Goal: Transaction & Acquisition: Obtain resource

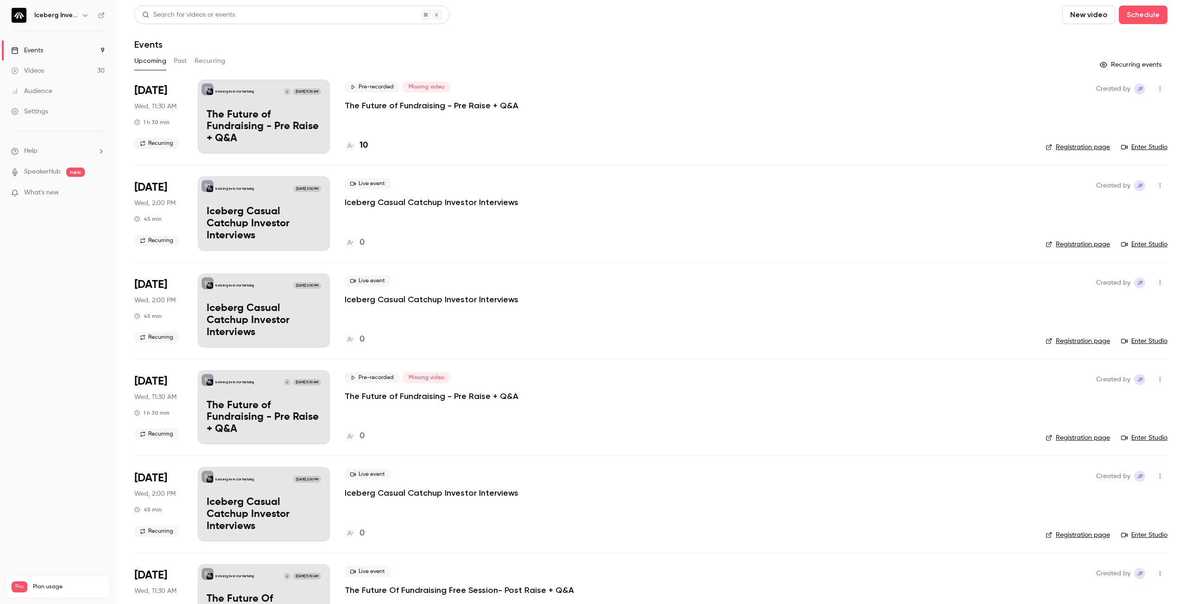
click at [416, 106] on p "The Future of Fundraising - Pre Raise + Q&A" at bounding box center [432, 105] width 174 height 11
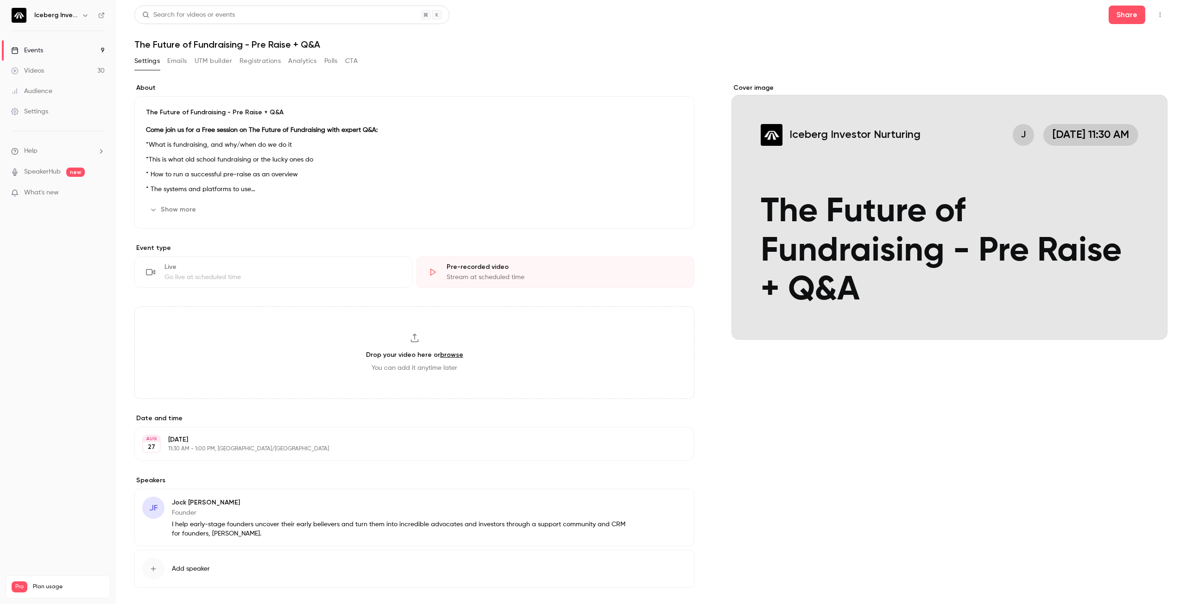
click at [179, 63] on button "Emails" at bounding box center [176, 61] width 19 height 15
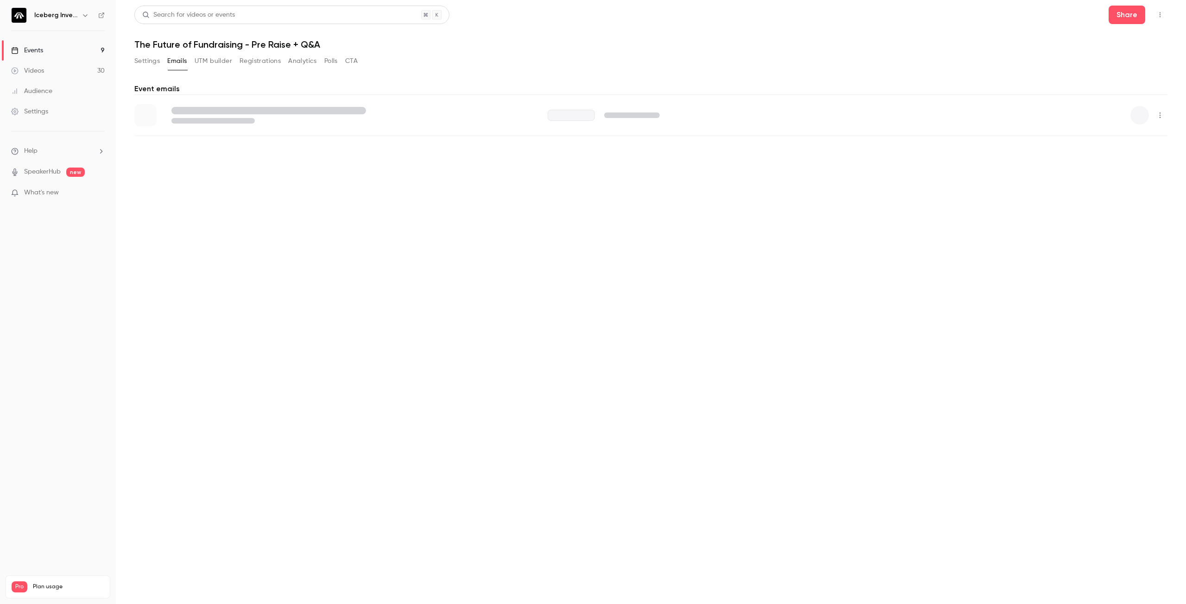
click at [154, 61] on button "Settings" at bounding box center [146, 61] width 25 height 15
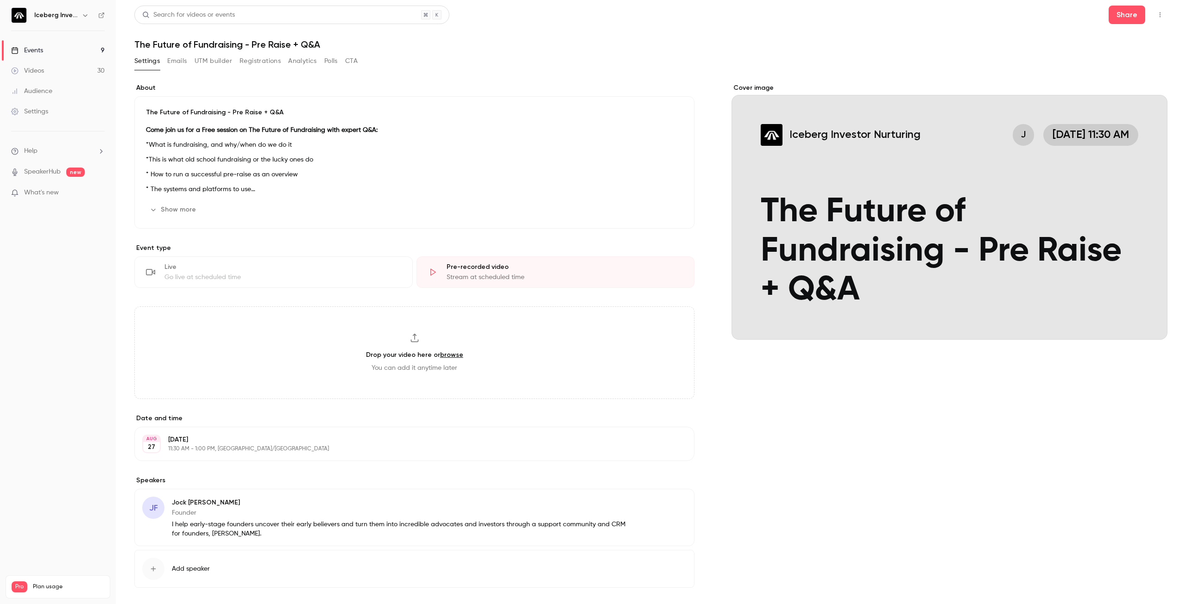
click at [265, 63] on button "Registrations" at bounding box center [259, 61] width 41 height 15
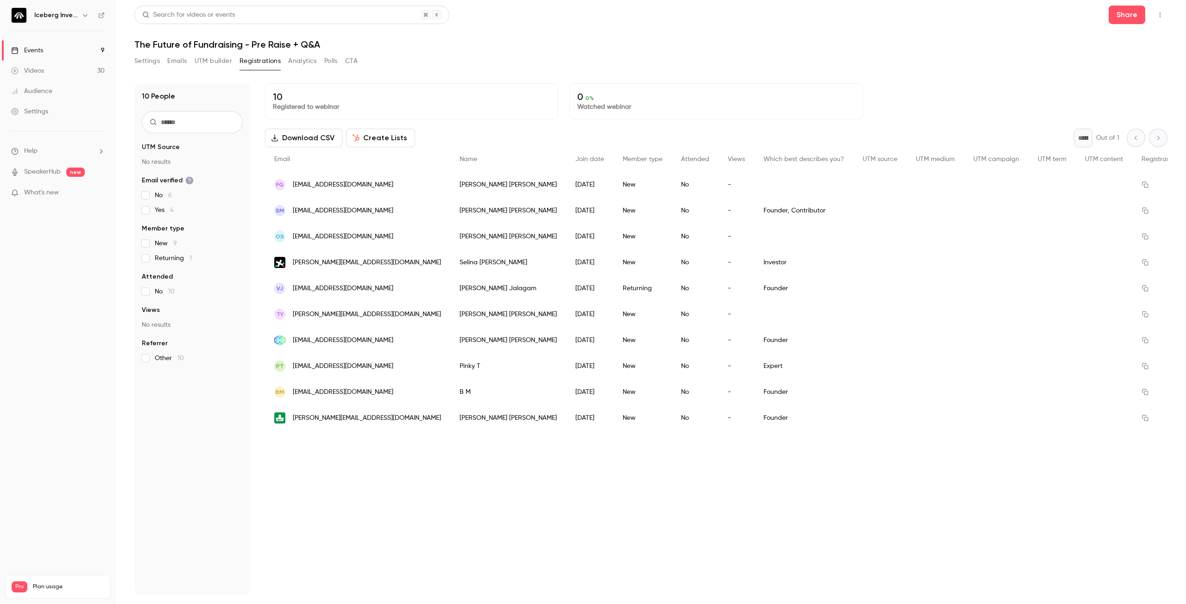
drag, startPoint x: 354, startPoint y: 325, endPoint x: 470, endPoint y: 483, distance: 195.9
click at [470, 483] on div "10 Registered to webinar 0 0 % Watched webinar Download CSV Create Lists * Out …" at bounding box center [716, 339] width 902 height 512
click at [472, 457] on div "10 Registered to webinar 0 0 % Watched webinar Download CSV Create Lists * Out …" at bounding box center [716, 339] width 902 height 512
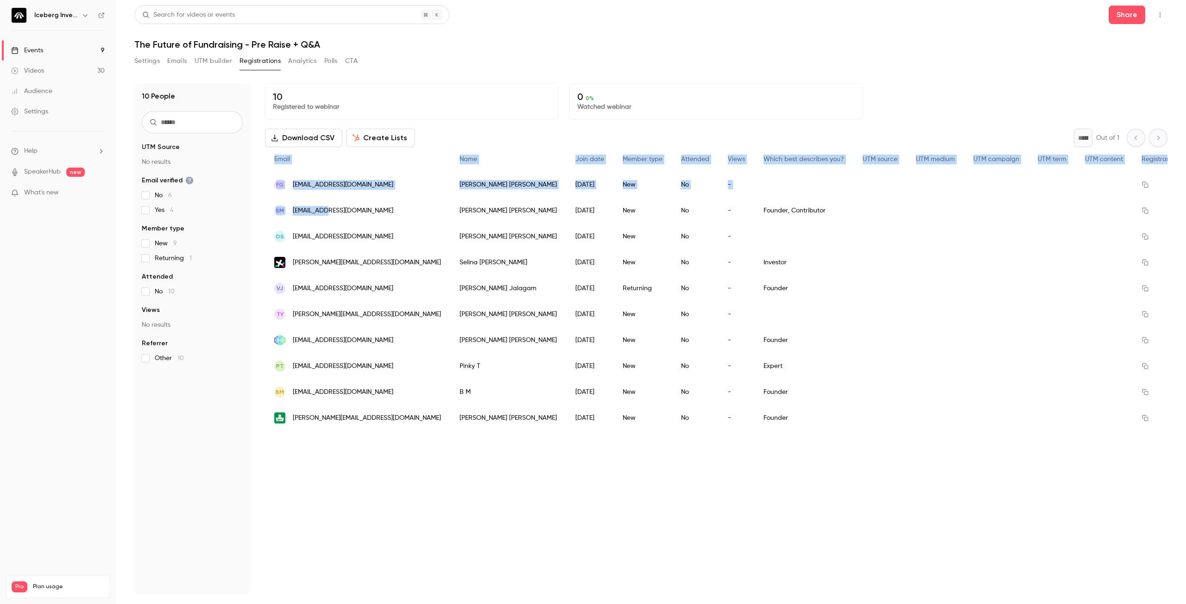
drag, startPoint x: 556, startPoint y: 446, endPoint x: 338, endPoint y: 214, distance: 318.5
click at [333, 213] on div "10 Registered to webinar 0 0 % Watched webinar Download CSV Create Lists * Out …" at bounding box center [716, 339] width 902 height 512
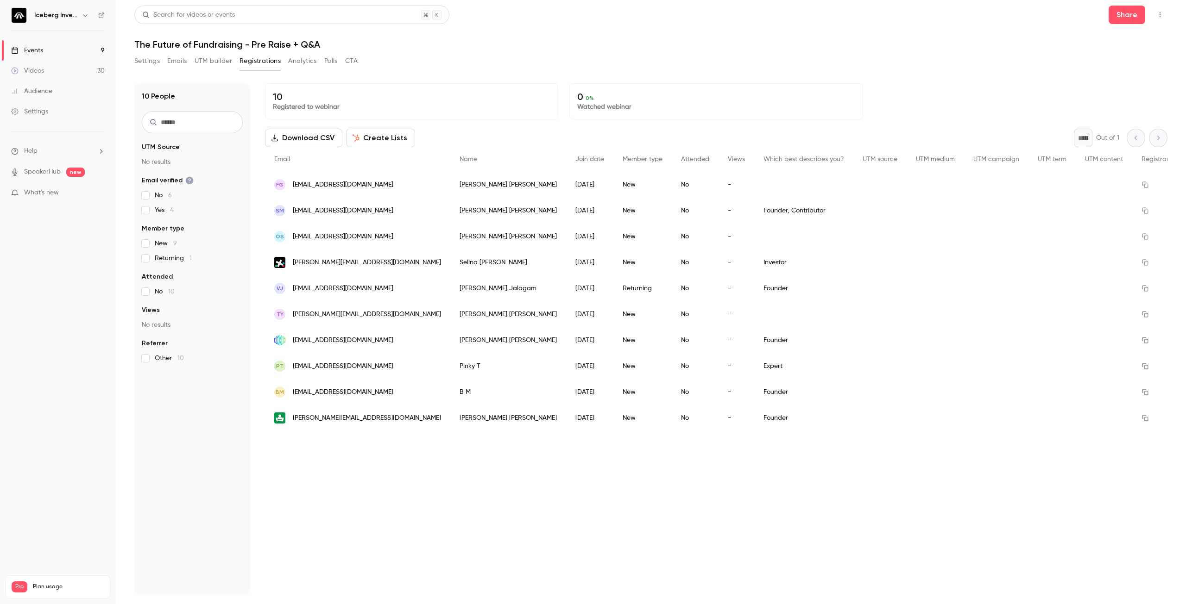
click at [457, 470] on div "10 Registered to webinar 0 0 % Watched webinar Download CSV Create Lists * Out …" at bounding box center [716, 339] width 902 height 512
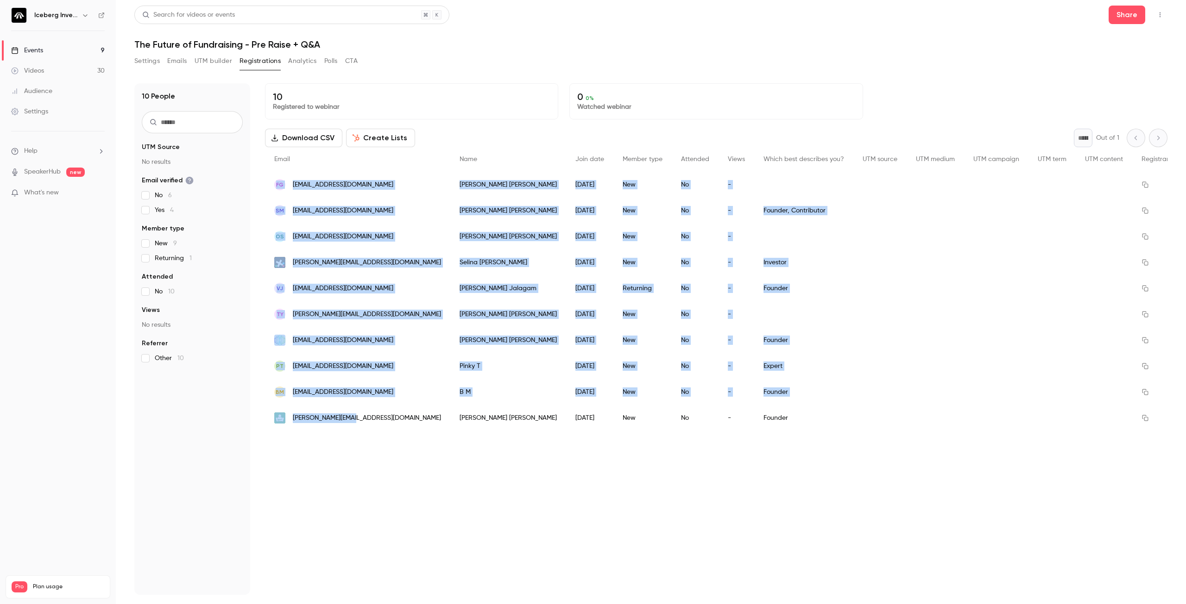
drag, startPoint x: 392, startPoint y: 422, endPoint x: 275, endPoint y: 186, distance: 263.5
click at [275, 186] on div "Email Name Join date Member type Attended Views Which best describes you? UTM s…" at bounding box center [729, 289] width 928 height 284
copy div "FG [EMAIL_ADDRESS][DOMAIN_NAME] [PERSON_NAME] [DATE] New No - SM [EMAIL_ADDRESS…"
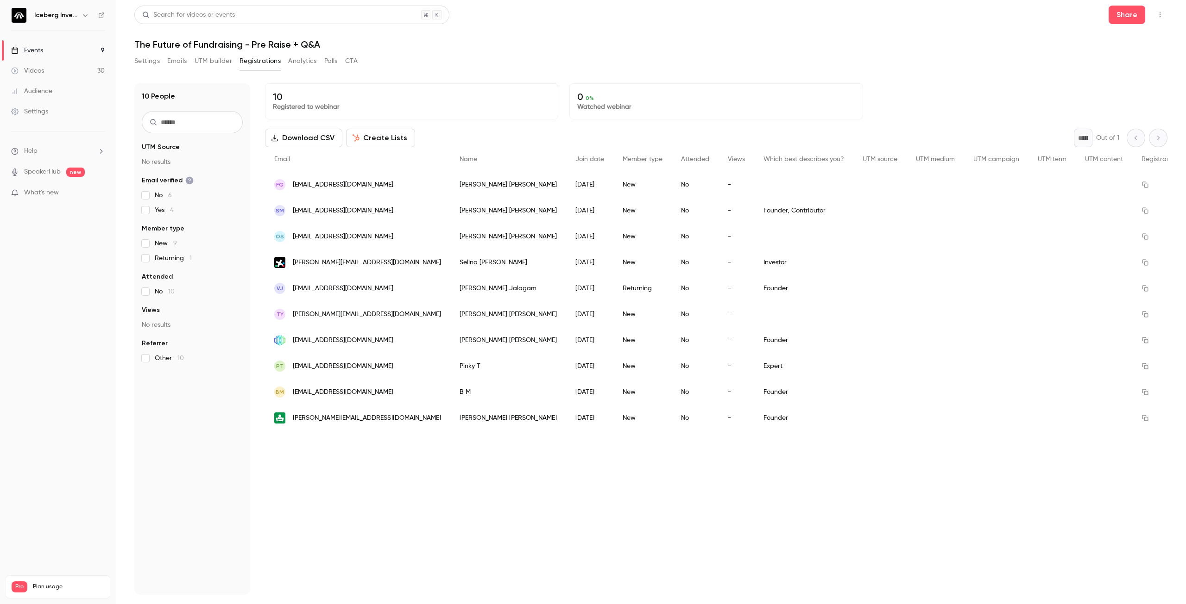
click at [490, 426] on div "[PERSON_NAME]" at bounding box center [508, 418] width 116 height 26
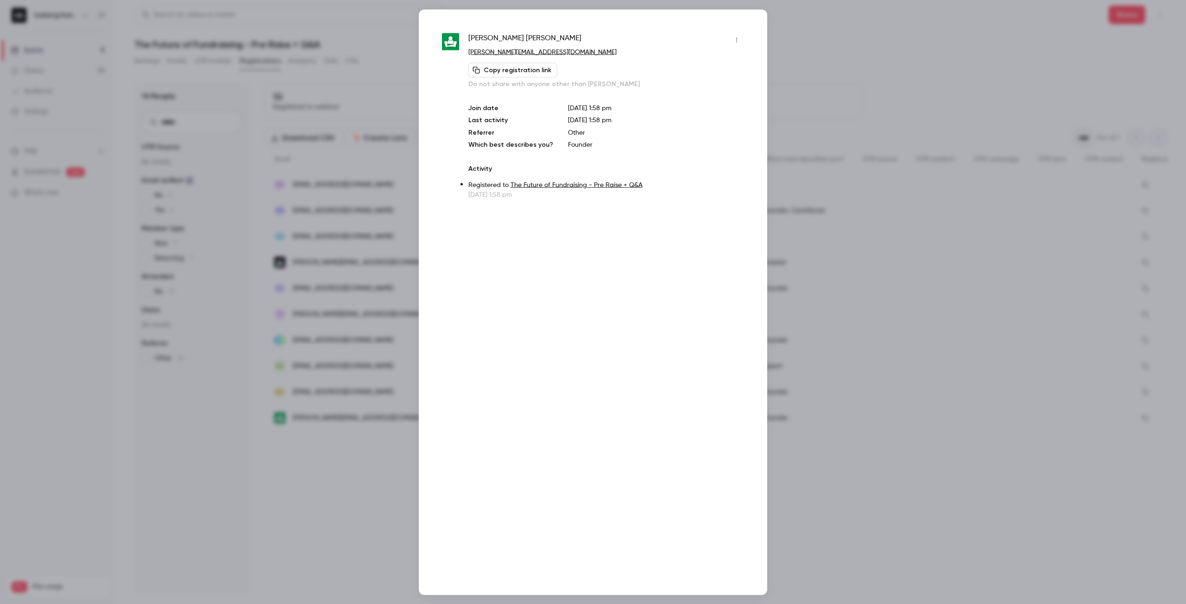
click at [868, 149] on div at bounding box center [593, 302] width 1186 height 604
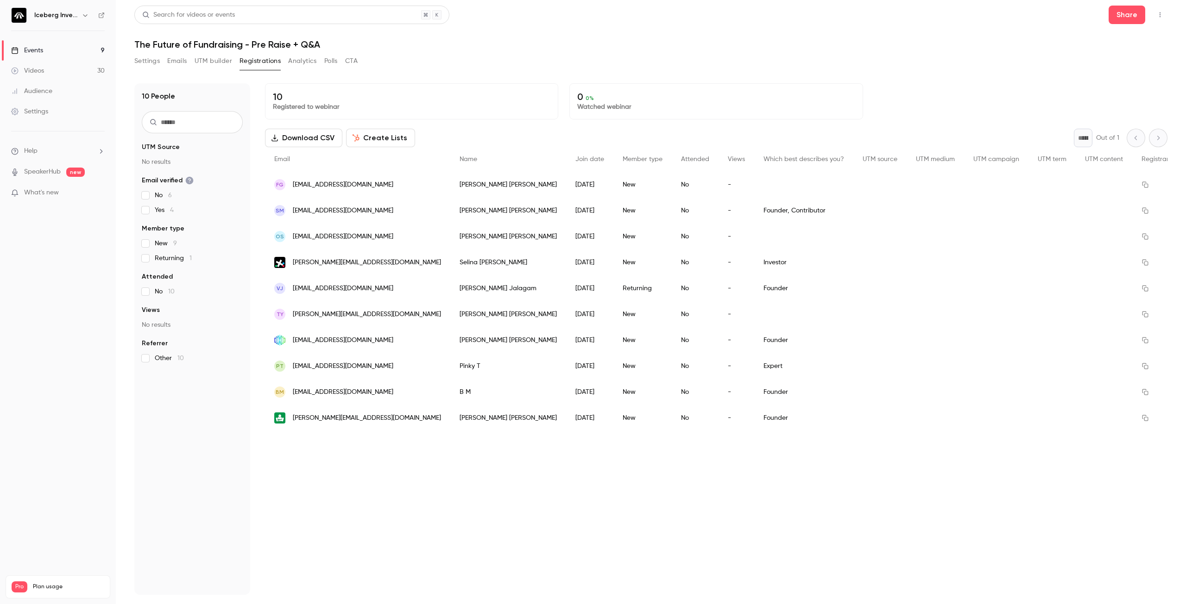
click at [283, 137] on button "Download CSV" at bounding box center [303, 138] width 77 height 19
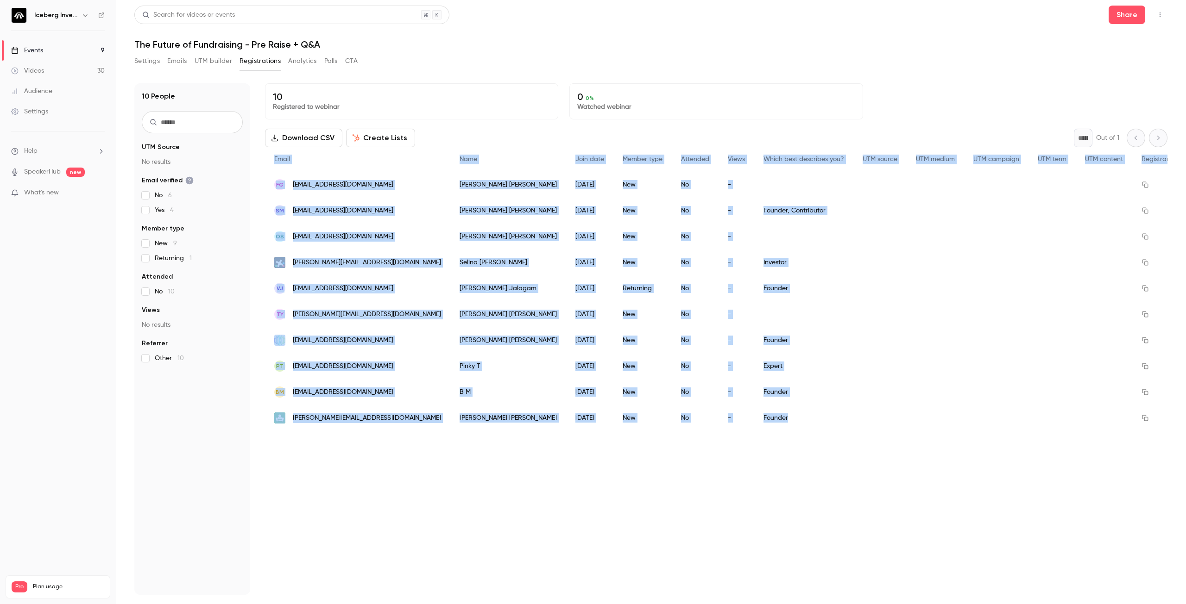
drag, startPoint x: 442, startPoint y: 412, endPoint x: 762, endPoint y: 440, distance: 320.8
click at [762, 440] on div "10 Registered to webinar 0 0 % Watched webinar Download CSV Create Lists * Out …" at bounding box center [716, 339] width 902 height 512
copy div "Email Name Join date Member type Attended Views Which best describes you? UTM s…"
